Goal: Find specific page/section: Find specific page/section

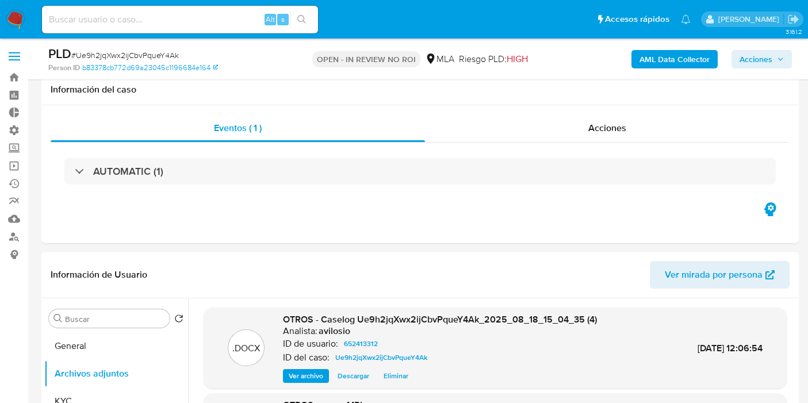
select select "10"
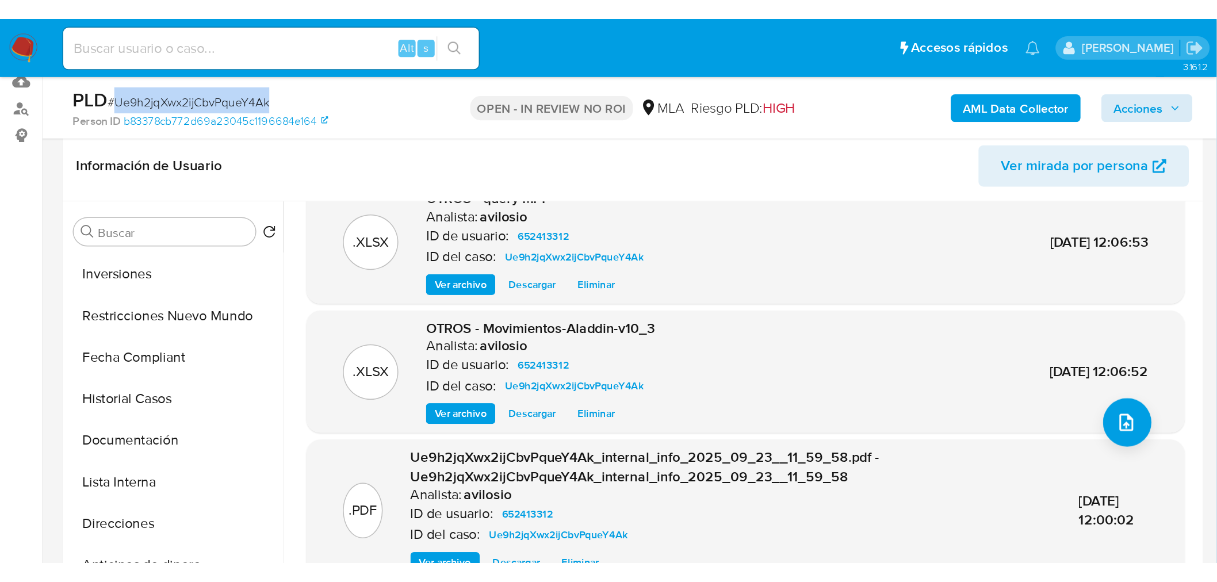
scroll to position [96, 0]
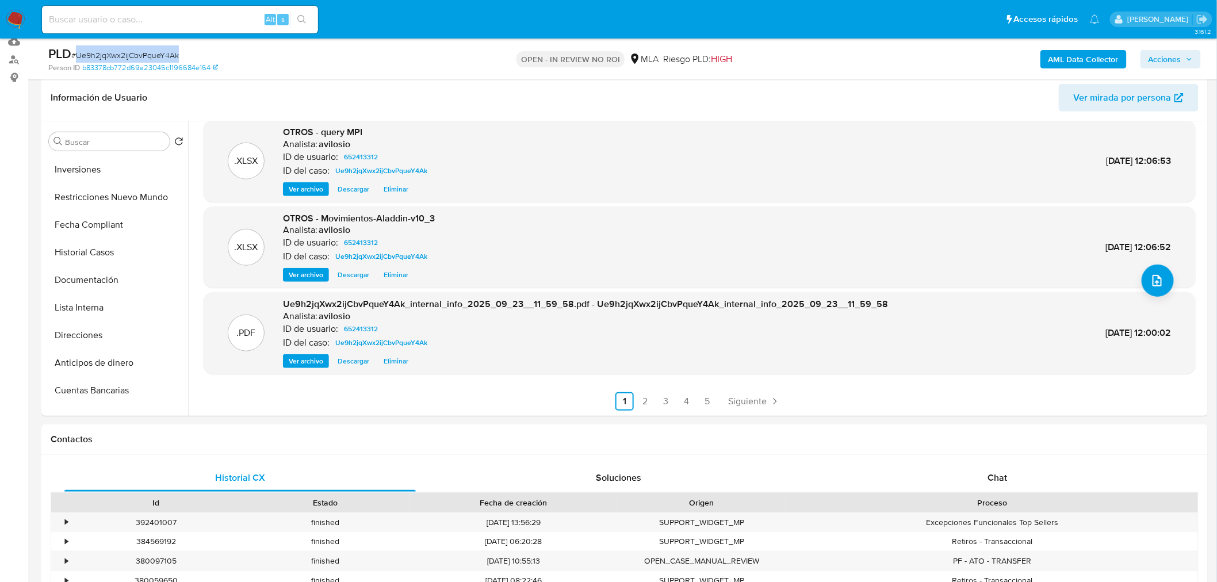
click at [20, 13] on img at bounding box center [16, 20] width 20 height 20
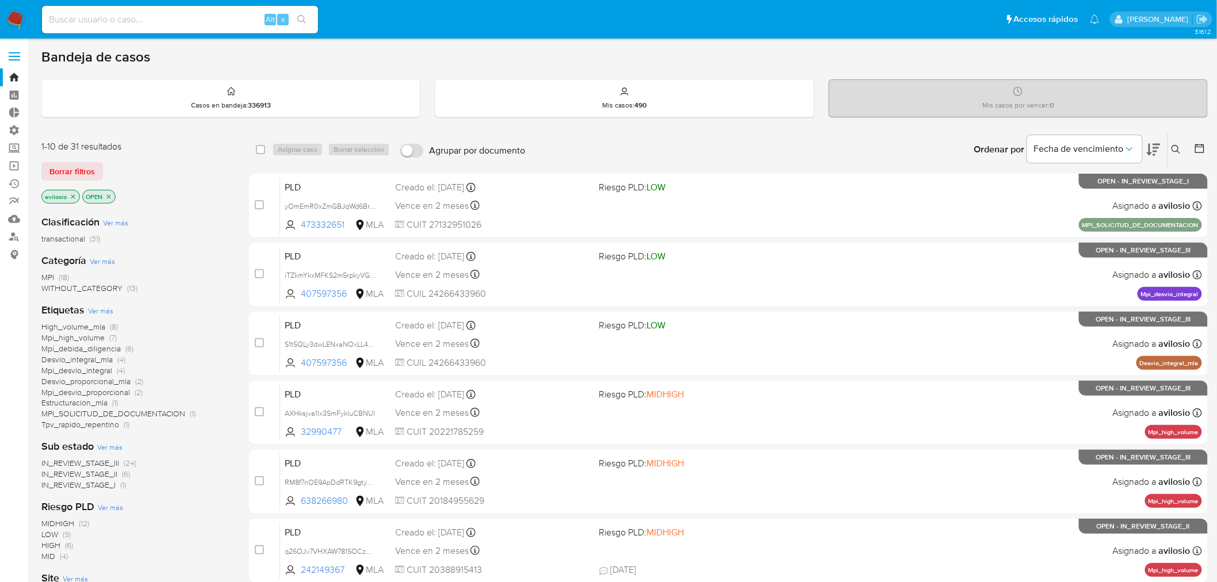
click at [1156, 151] on icon at bounding box center [1154, 150] width 14 height 12
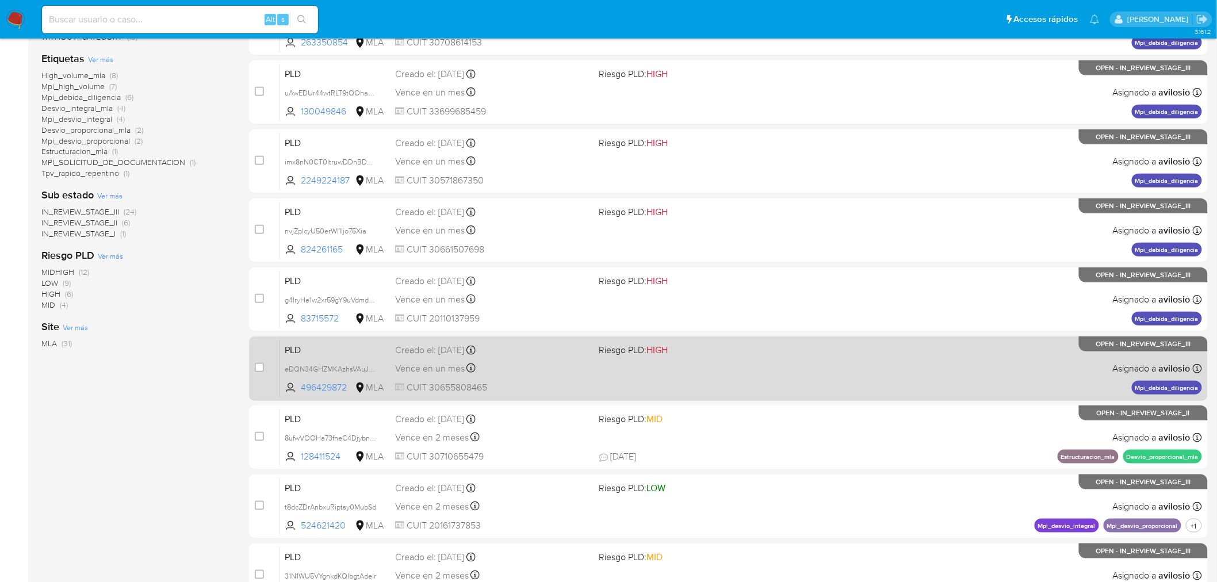
scroll to position [47, 0]
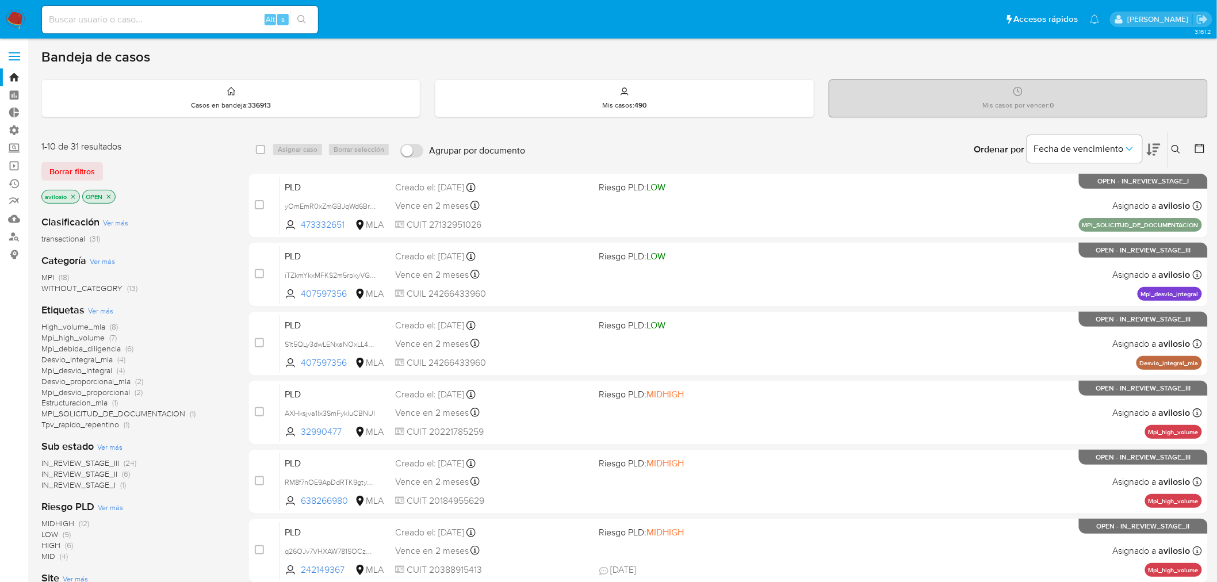
click at [93, 13] on div "Alt s" at bounding box center [180, 20] width 276 height 28
click at [82, 21] on input at bounding box center [180, 19] width 276 height 15
paste input "Pp7qlxFJEsCsCnAiXcZTgZKf"
type input "Pp7qlxFJEsCsCnAiXcZTgZKf"
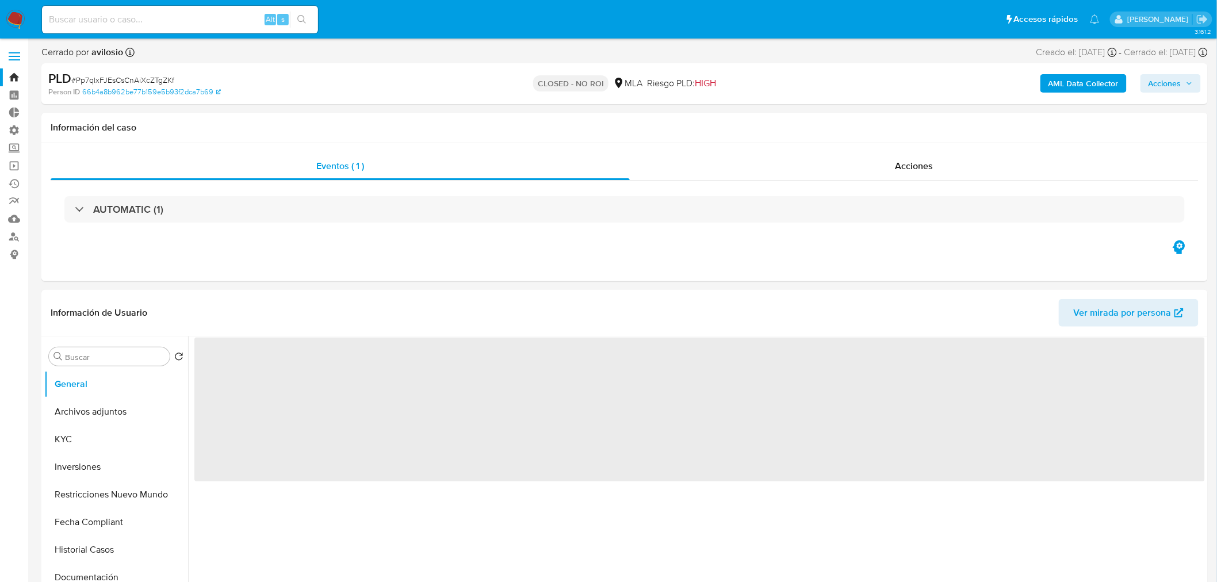
select select "10"
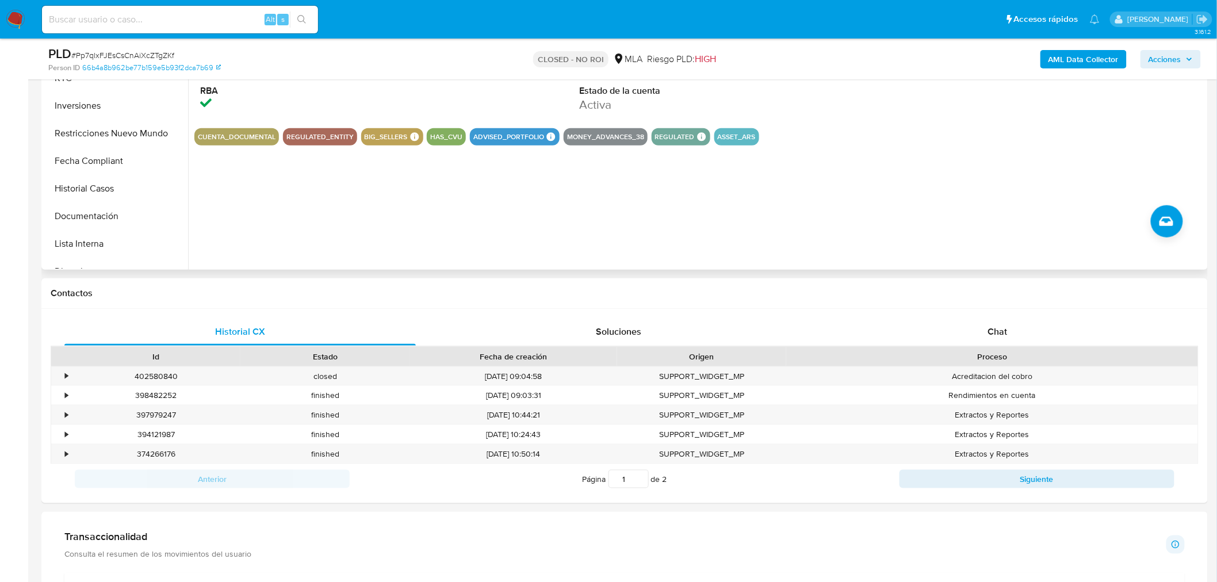
scroll to position [383, 0]
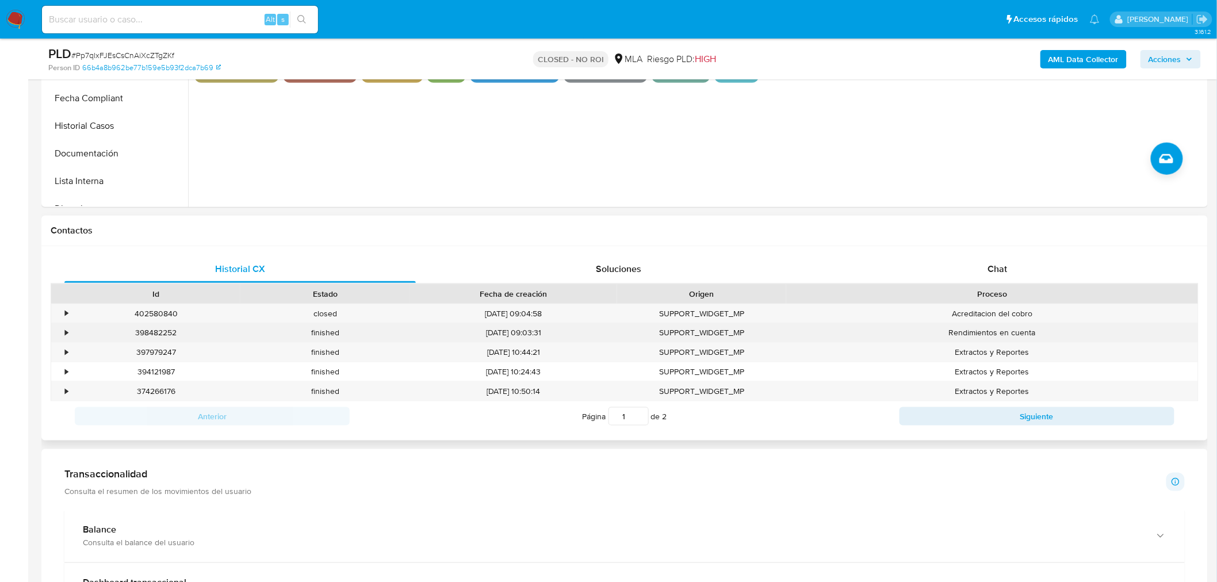
drag, startPoint x: 569, startPoint y: 387, endPoint x: 130, endPoint y: 324, distance: 443.9
click at [132, 323] on div "• 402580840 closed 28/08/2025 09:04:58 SUPPORT_WIDGET_MP Acreditacion del cobro…" at bounding box center [625, 353] width 1148 height 98
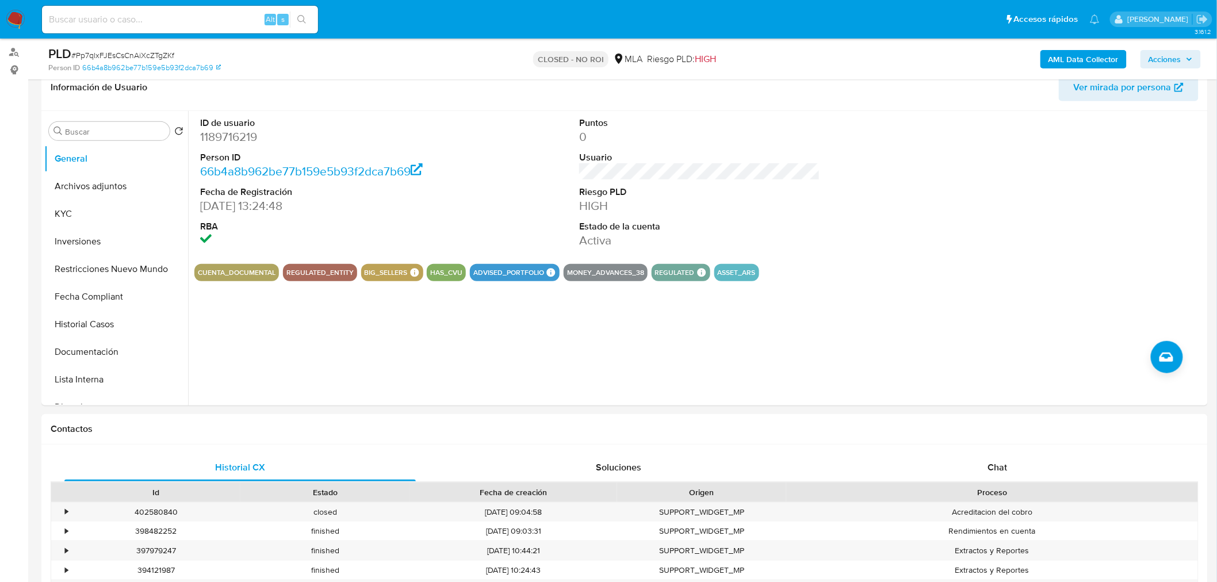
scroll to position [0, 0]
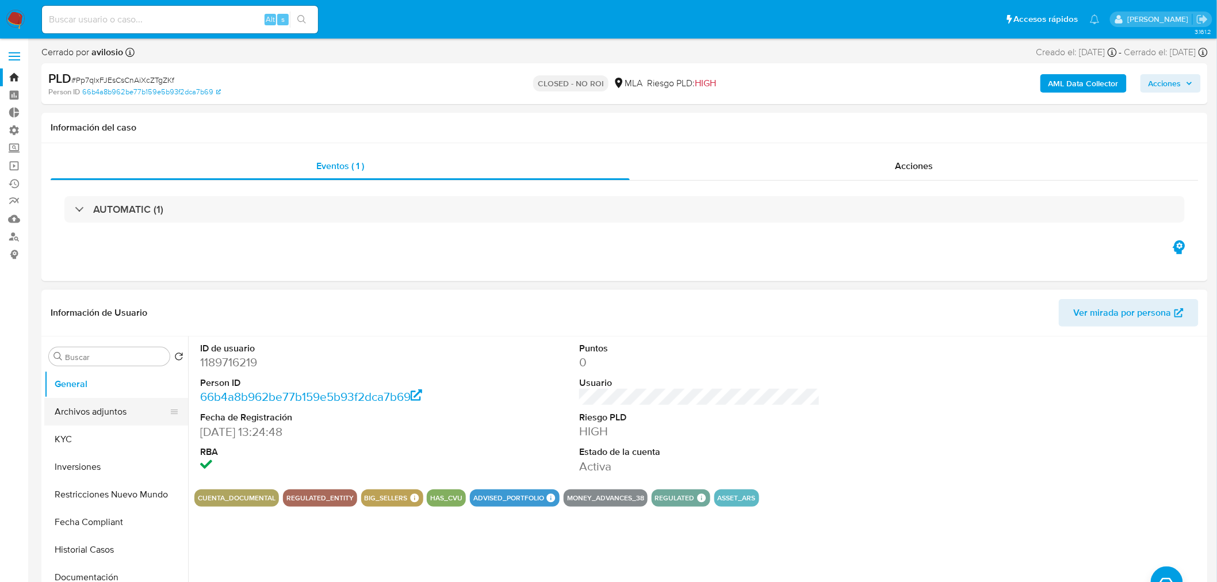
click at [106, 418] on button "Archivos adjuntos" at bounding box center [111, 412] width 135 height 28
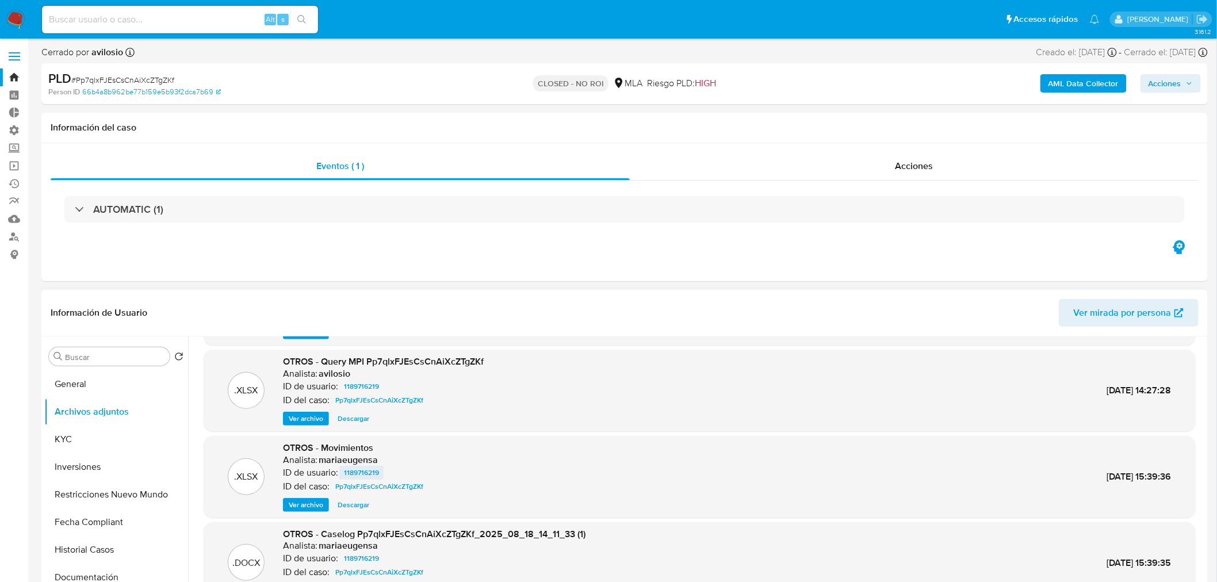
scroll to position [96, 0]
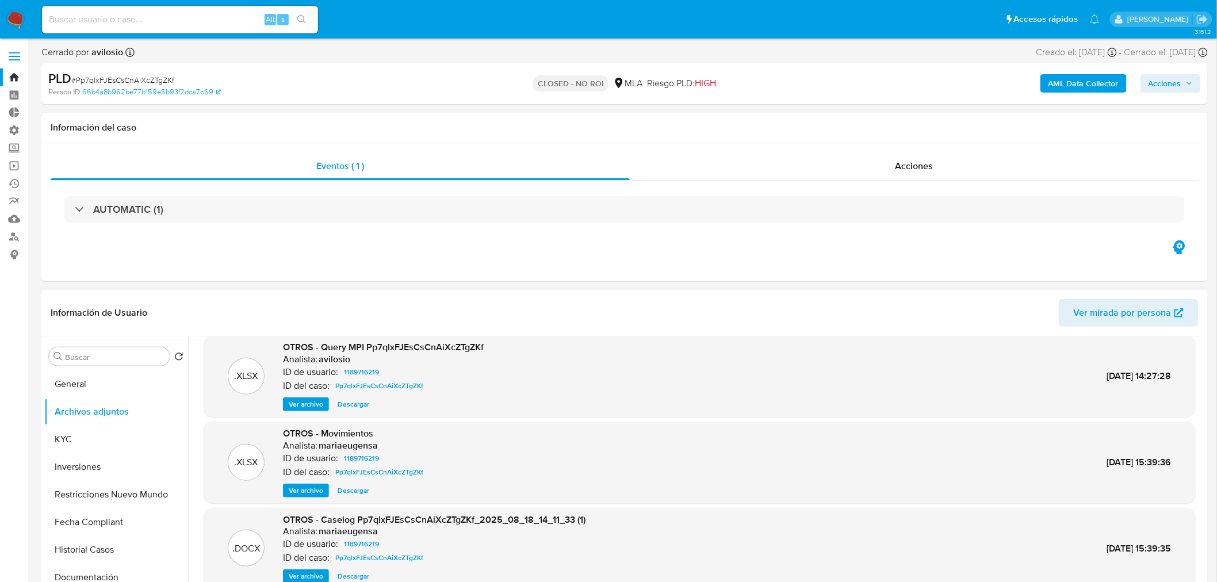
click at [358, 579] on span "Descargar" at bounding box center [354, 577] width 32 height 12
click at [108, 14] on input at bounding box center [180, 19] width 276 height 15
paste input "Ue9h2jqXwx2ijCbvPqueY4Ak"
type input "Ue9h2jqXwx2ijCbvPqueY4Ak"
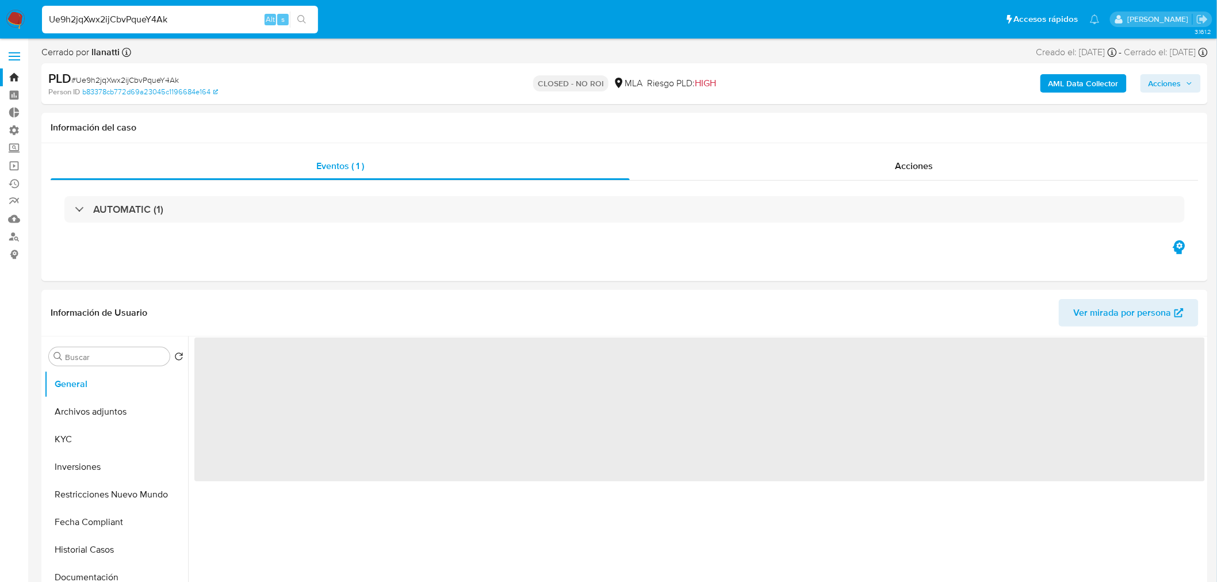
select select "10"
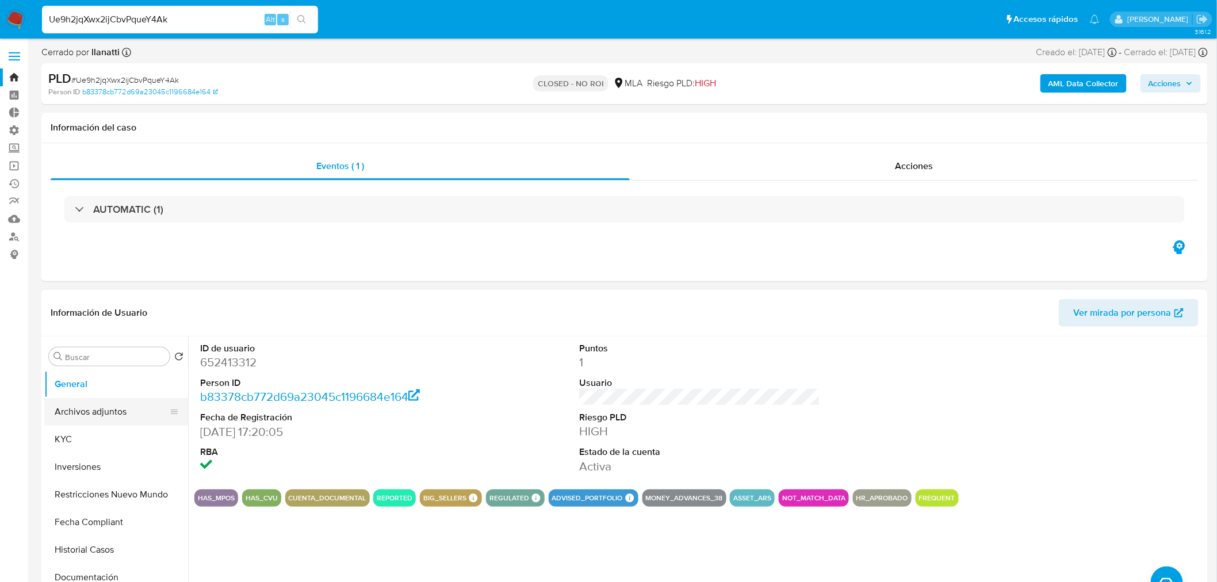
click at [79, 419] on button "Archivos adjuntos" at bounding box center [111, 412] width 135 height 28
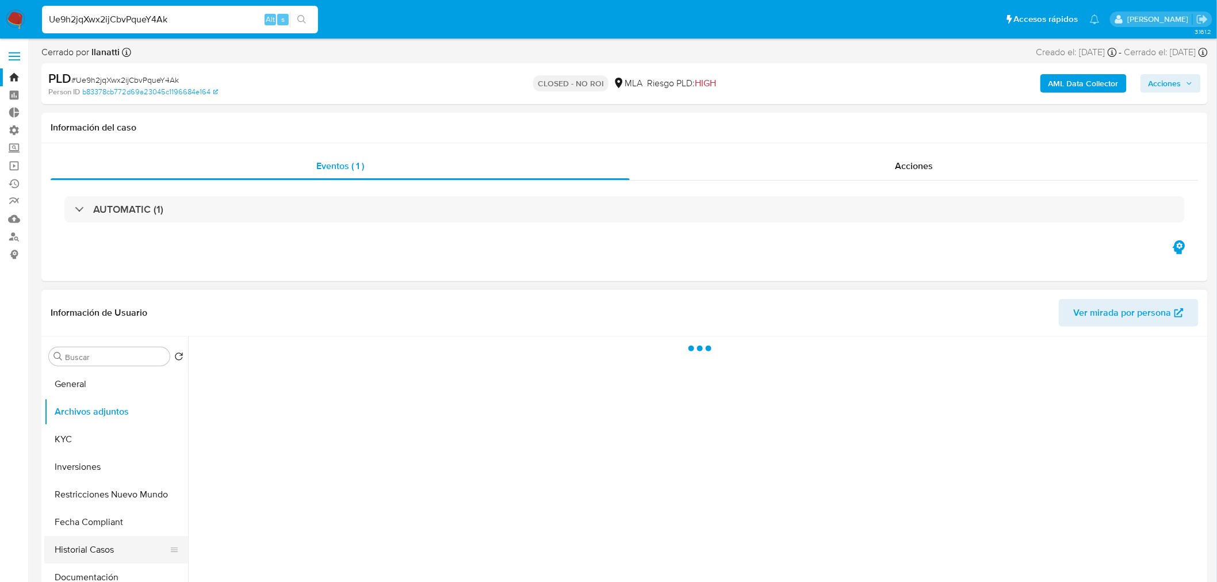
click at [100, 548] on button "Historial Casos" at bounding box center [111, 550] width 135 height 28
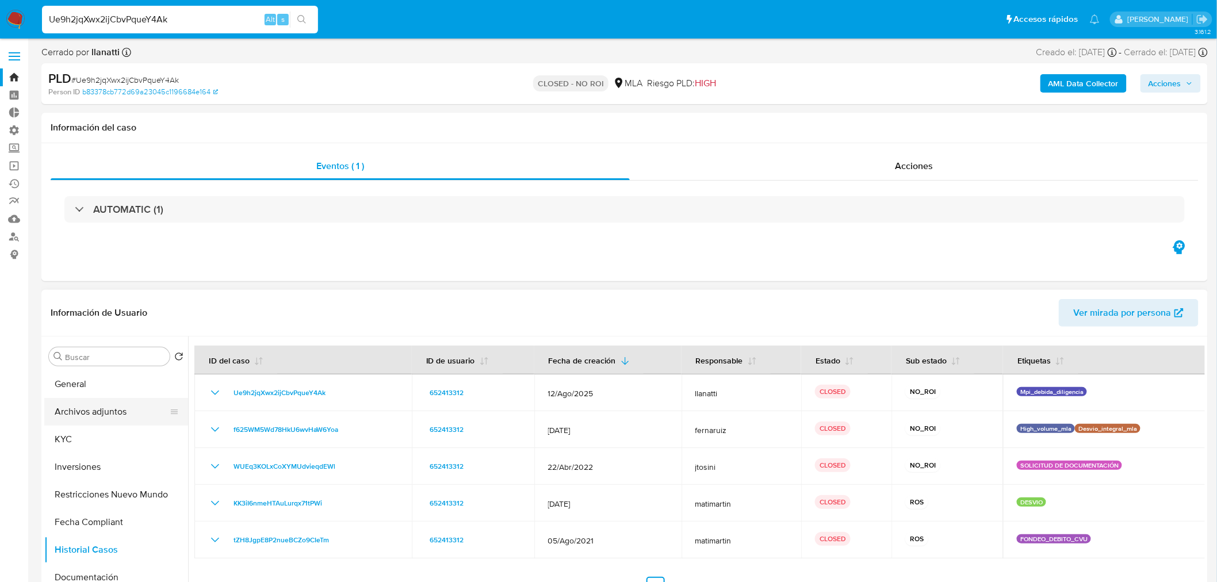
click at [105, 411] on button "Archivos adjuntos" at bounding box center [111, 412] width 135 height 28
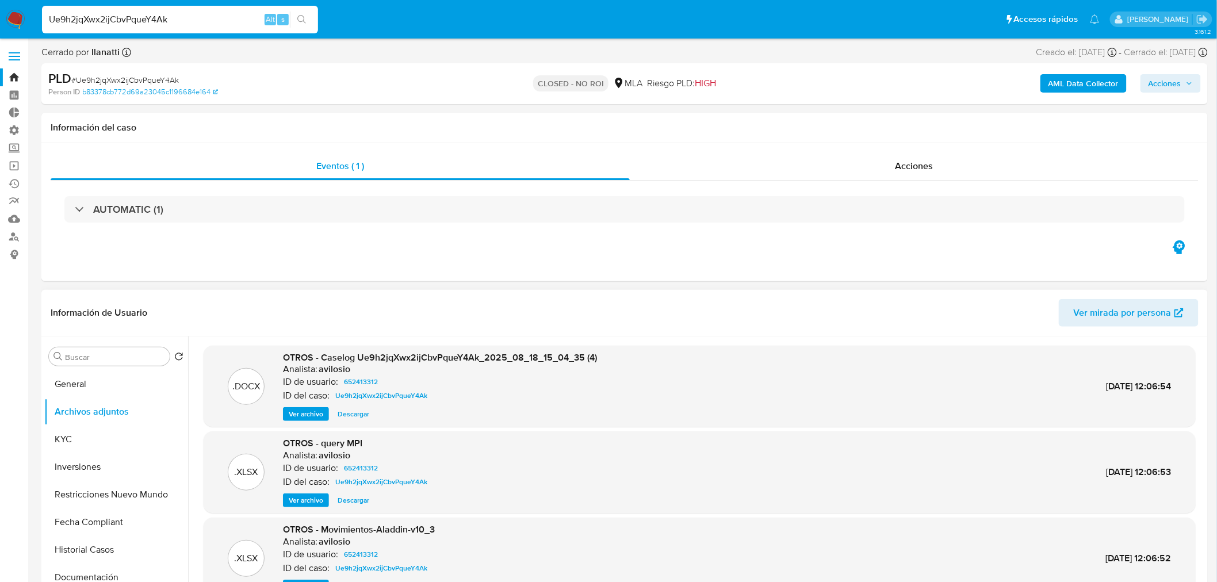
drag, startPoint x: 357, startPoint y: 414, endPoint x: 362, endPoint y: 415, distance: 5.8
click at [357, 414] on span "Descargar" at bounding box center [354, 414] width 32 height 12
click at [134, 20] on input "Ue9h2jqXwx2ijCbvPqueY4Ak" at bounding box center [180, 19] width 276 height 15
click at [135, 20] on input "Ue9h2jqXwx2ijCbvPqueY4Ak" at bounding box center [180, 19] width 276 height 15
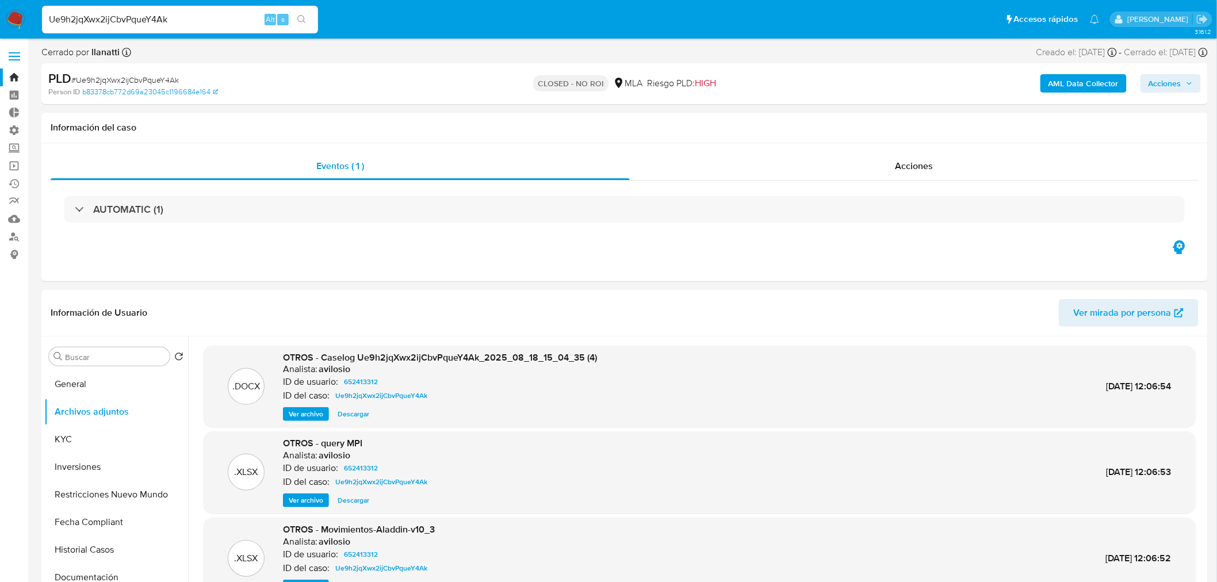
click at [135, 20] on input "Ue9h2jqXwx2ijCbvPqueY4Ak" at bounding box center [180, 19] width 276 height 15
paste input "https://docs.google.com/document/d/14lb0sy6YxU9H3MmOMhaS29rFIB8YTO1tBQnFi3Z1E2k…"
type input "https://docs.google.com/document/d/14lb0sy6YxU9H3MmOMhaS29rFIB8YTO1tBQnFi3Z1E2k…"
click at [225, 26] on input "https://docs.google.com/document/d/14lb0sy6YxU9H3MmOMhaS29rFIB8YTO1tBQnFi3Z1E2k…" at bounding box center [180, 19] width 276 height 15
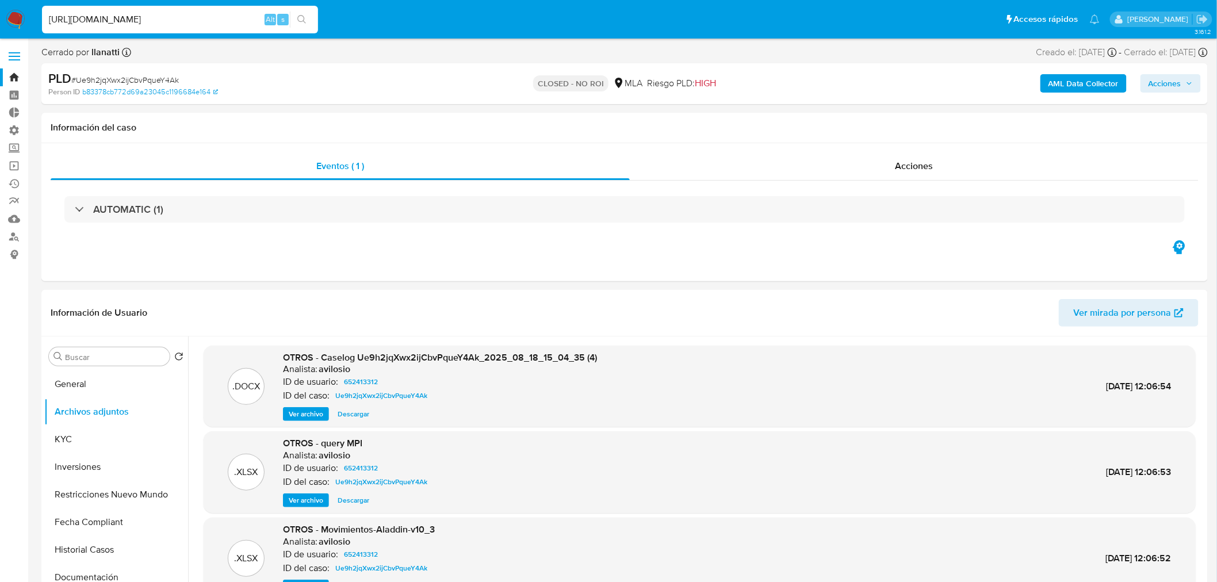
click at [225, 26] on input "https://docs.google.com/document/d/14lb0sy6YxU9H3MmOMhaS29rFIB8YTO1tBQnFi3Z1E2k…" at bounding box center [180, 19] width 276 height 15
click at [108, 21] on input at bounding box center [180, 19] width 276 height 15
paste input "NdpZTNT4F5eWpd1lLf93OaI9"
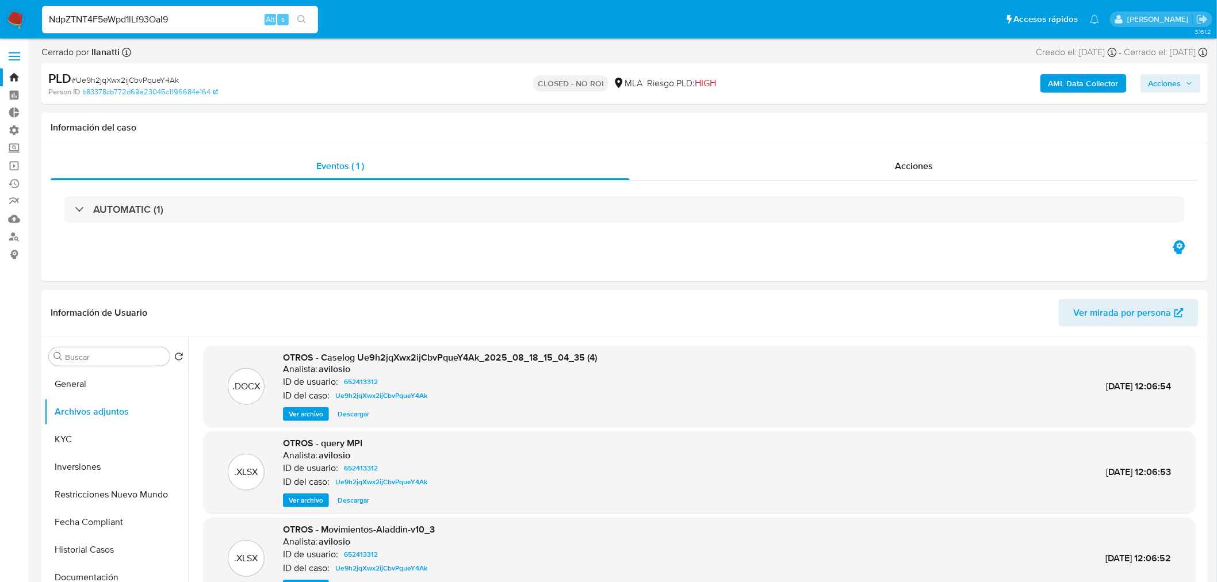
type input "NdpZTNT4F5eWpd1lLf93OaI9"
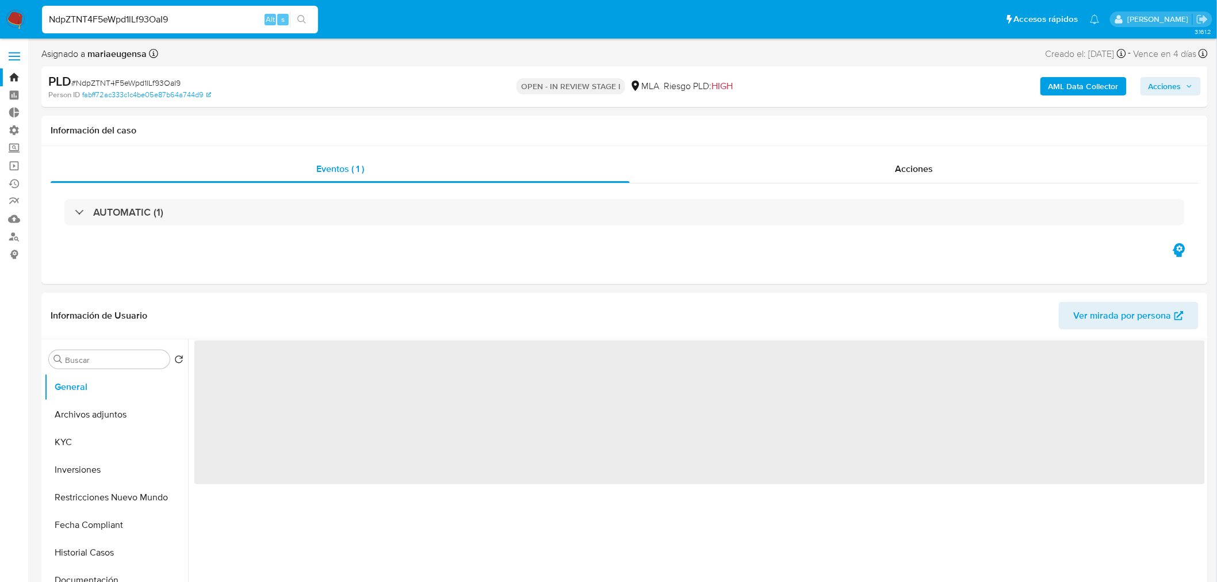
select select "10"
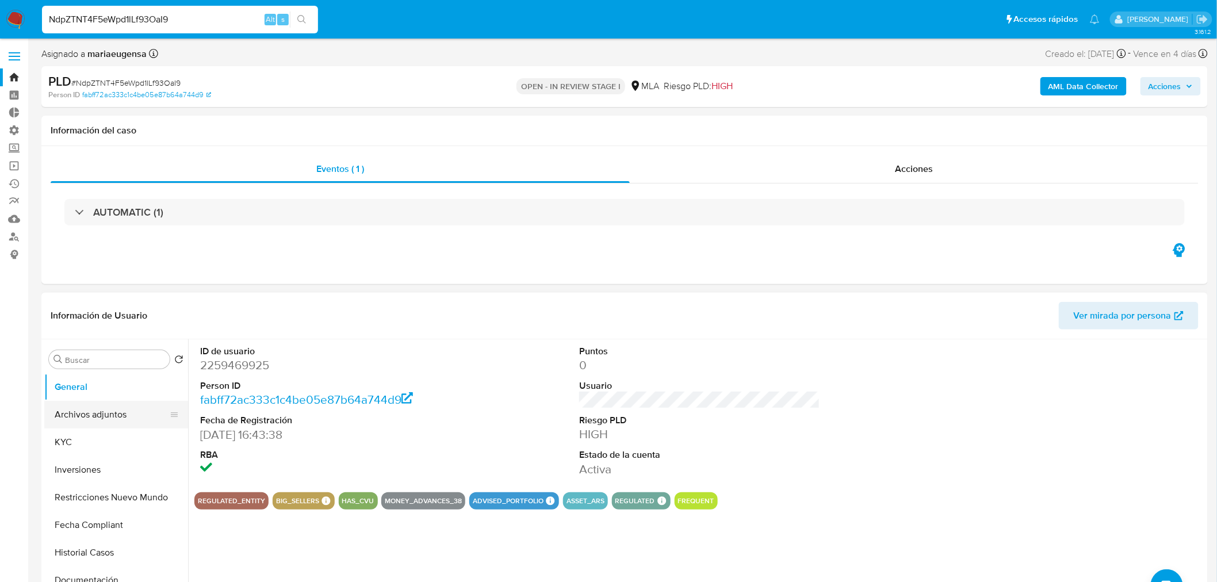
click at [90, 413] on button "Archivos adjuntos" at bounding box center [111, 415] width 135 height 28
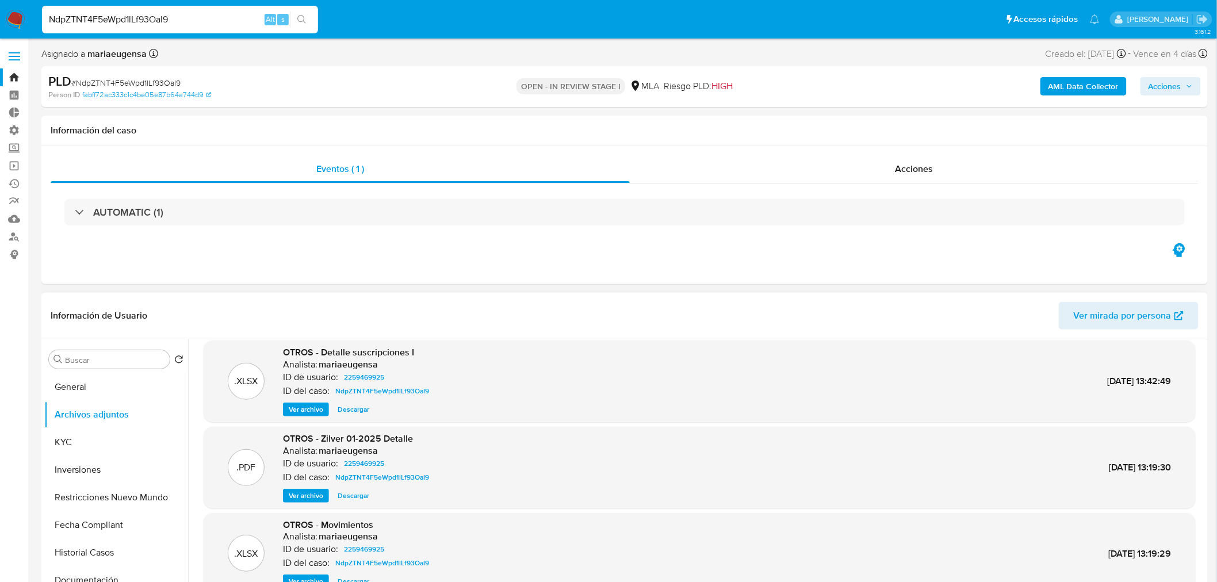
scroll to position [96, 0]
click at [14, 22] on img at bounding box center [16, 20] width 20 height 20
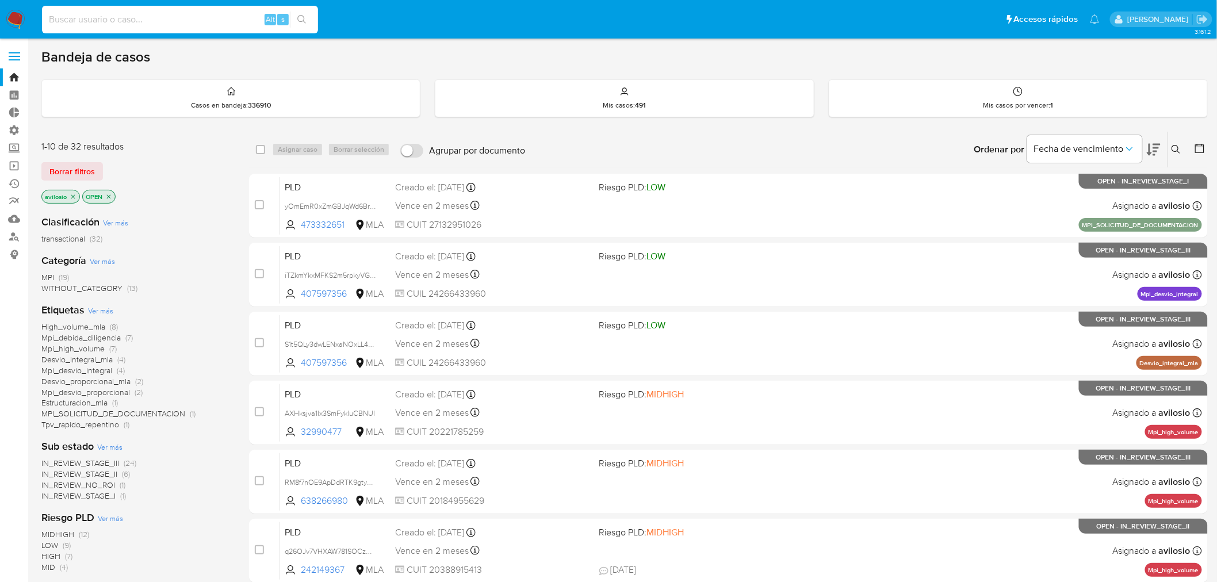
click at [108, 20] on input at bounding box center [180, 19] width 276 height 15
paste input "NdpZTNT4F5eWpd1lLf93OaI9"
type input "NdpZTNT4F5eWpd1lLf93OaI9"
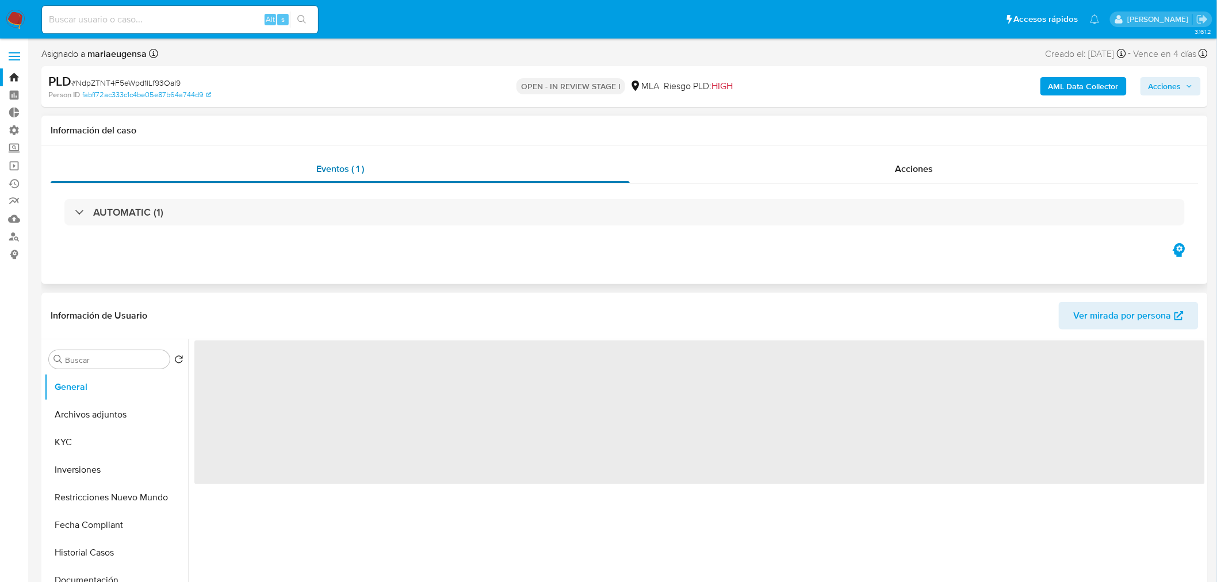
select select "10"
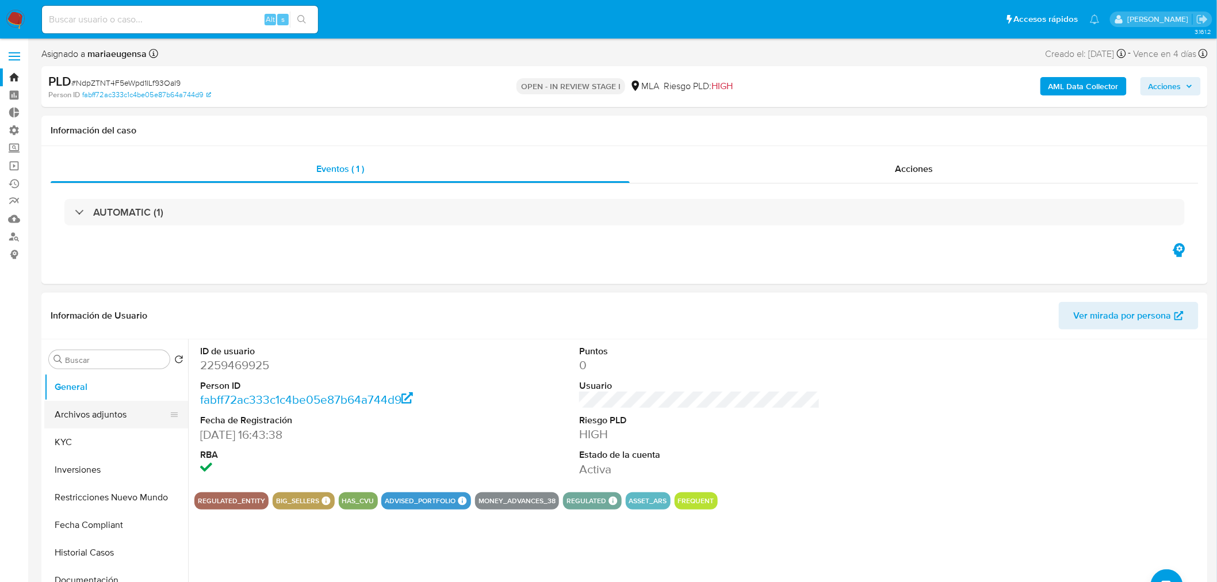
drag, startPoint x: 83, startPoint y: 408, endPoint x: 127, endPoint y: 407, distance: 43.7
click at [83, 408] on button "Archivos adjuntos" at bounding box center [111, 415] width 135 height 28
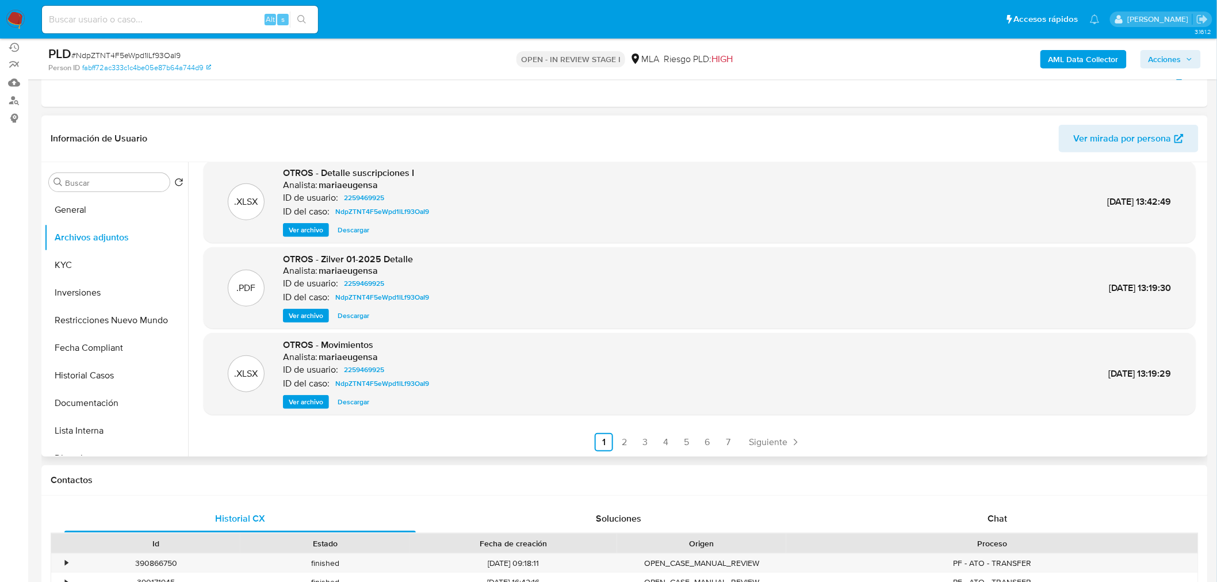
scroll to position [192, 0]
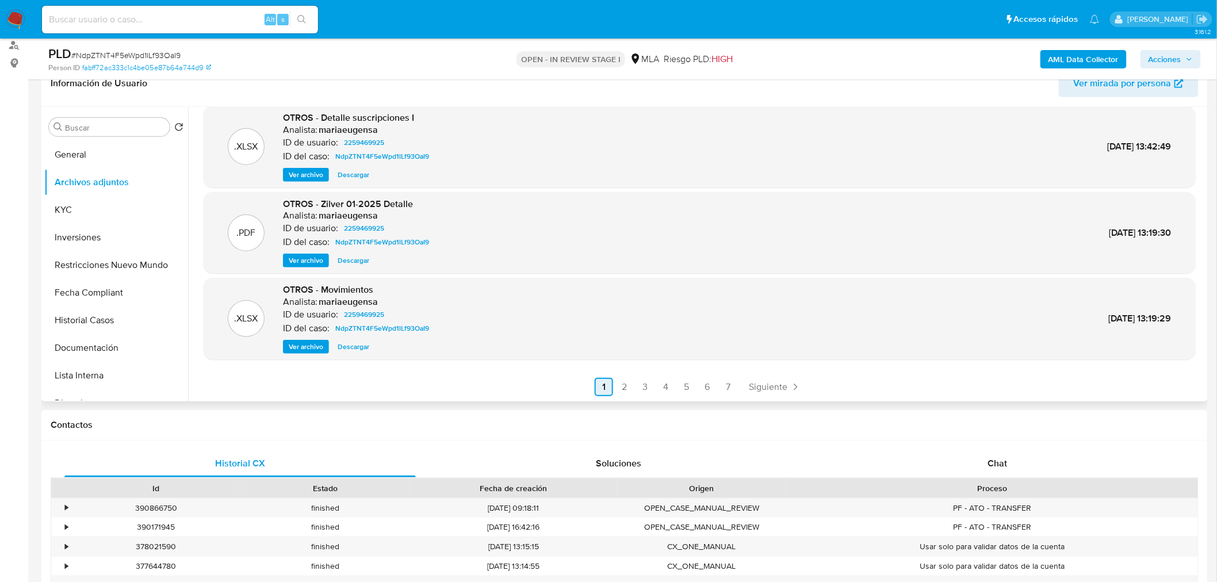
click at [629, 386] on link "2" at bounding box center [624, 387] width 18 height 18
click at [674, 387] on link "3" at bounding box center [676, 387] width 18 height 18
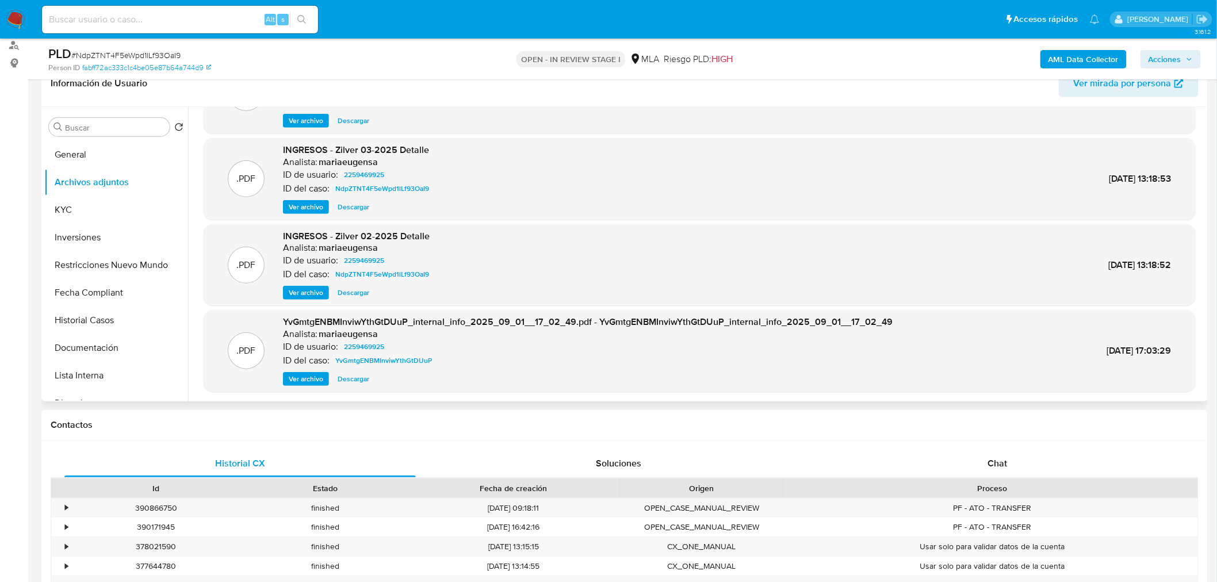
scroll to position [0, 0]
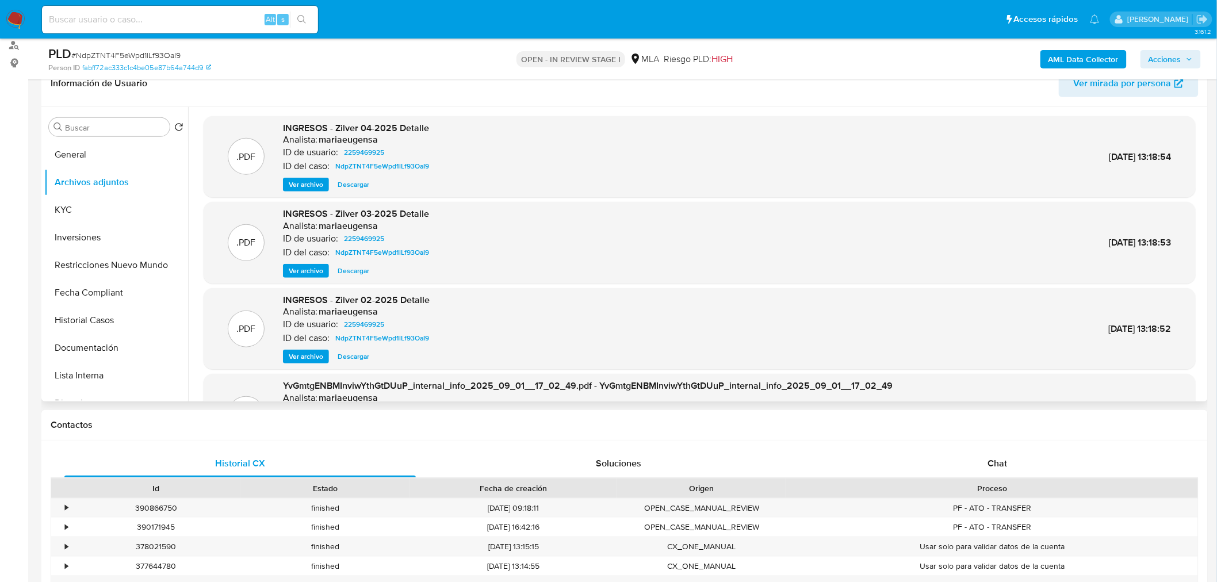
click at [401, 90] on header "Información de Usuario Ver mirada por persona" at bounding box center [625, 84] width 1148 height 28
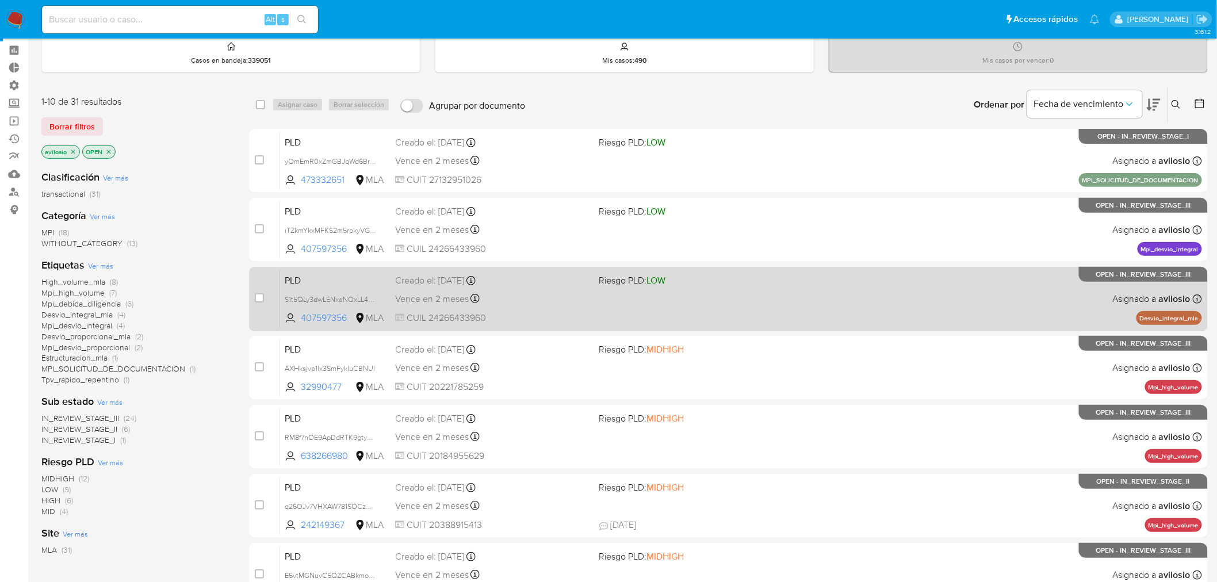
scroll to position [64, 0]
